Goal: Use online tool/utility: Utilize a website feature to perform a specific function

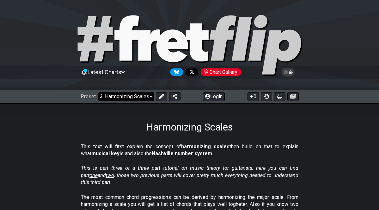
click at [140, 98] on select "Welcome to #fretflip! Initial Preset Custom Preset Minor Pentatonic Major Penta…" at bounding box center [126, 96] width 56 height 9
click at [98, 92] on select "Welcome to #fretflip! Initial Preset Custom Preset Minor Pentatonic Major Penta…" at bounding box center [126, 96] width 56 height 9
select select "/minor-pentatonic"
select select "C"
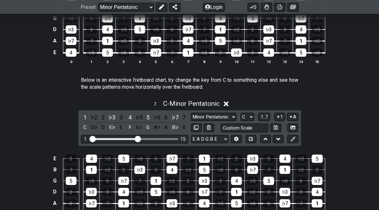
scroll to position [823, 0]
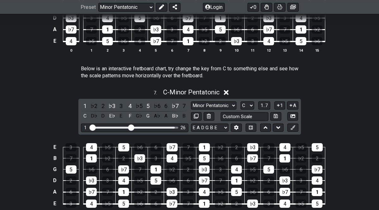
drag, startPoint x: 141, startPoint y: 129, endPoint x: 116, endPoint y: 133, distance: 24.5
click at [132, 127] on input "Visible fret range" at bounding box center [135, 127] width 90 height 0
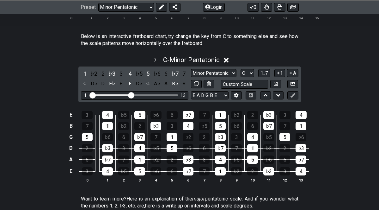
scroll to position [856, 0]
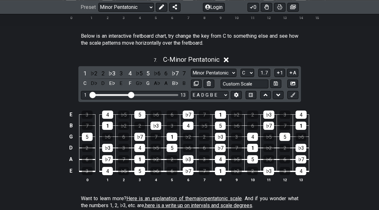
drag, startPoint x: 128, startPoint y: 97, endPoint x: 135, endPoint y: 97, distance: 7.3
click at [135, 97] on div "1 13" at bounding box center [135, 95] width 108 height 9
drag, startPoint x: 131, startPoint y: 94, endPoint x: 275, endPoint y: 94, distance: 144.3
click at [180, 94] on input "Visible fret range" at bounding box center [135, 94] width 90 height 0
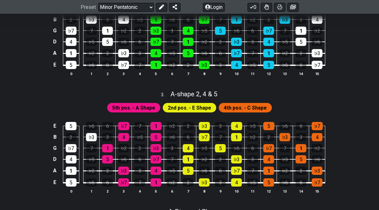
scroll to position [227, 0]
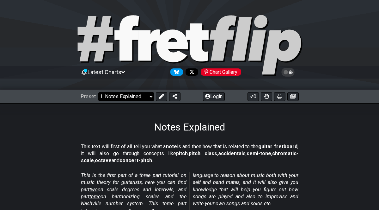
click at [140, 96] on select "Welcome to #fretflip! Initial Preset Custom Preset Minor Pentatonic Major Penta…" at bounding box center [126, 96] width 56 height 9
click at [98, 92] on select "Welcome to #fretflip! Initial Preset Custom Preset Minor Pentatonic Major Penta…" at bounding box center [126, 96] width 56 height 9
select select "/minor-pentatonic"
select select "C"
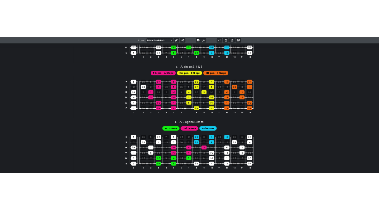
scroll to position [411, 0]
